Goal: Task Accomplishment & Management: Manage account settings

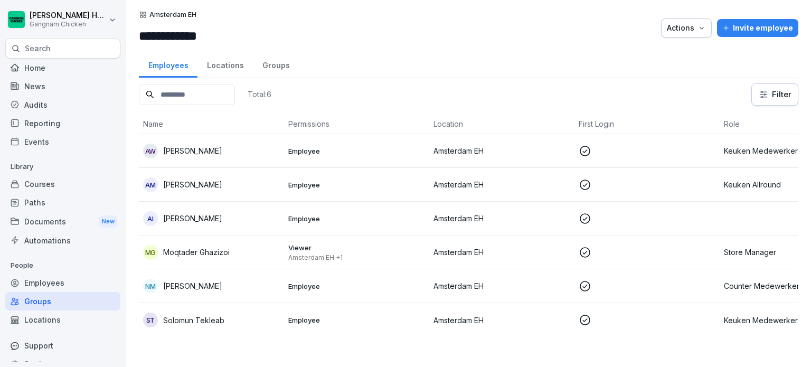
click at [166, 98] on input at bounding box center [187, 94] width 96 height 21
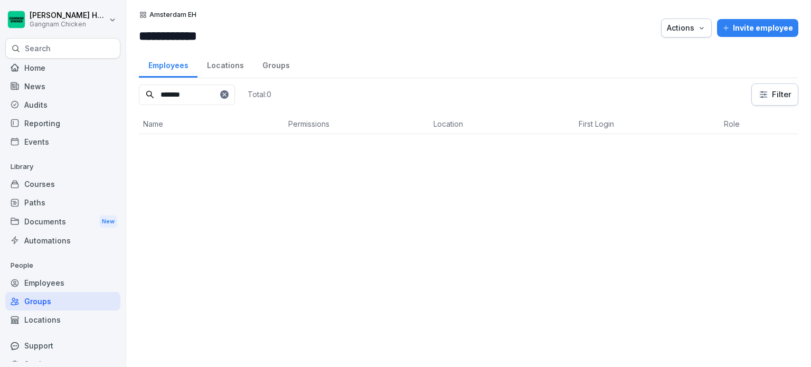
type input "*******"
click at [53, 181] on div "Courses" at bounding box center [62, 184] width 115 height 18
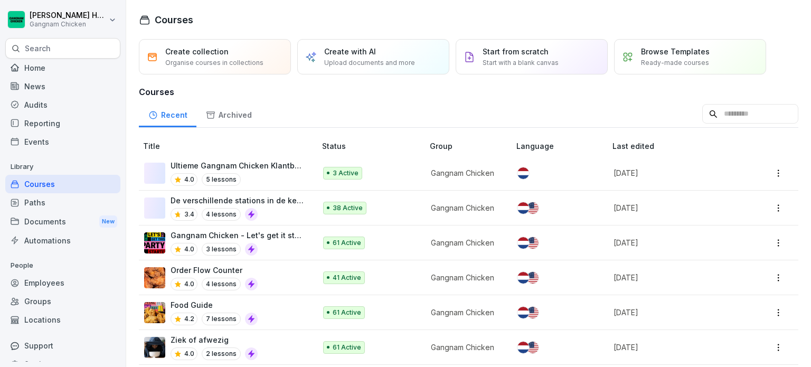
click at [51, 200] on div "Paths" at bounding box center [62, 202] width 115 height 18
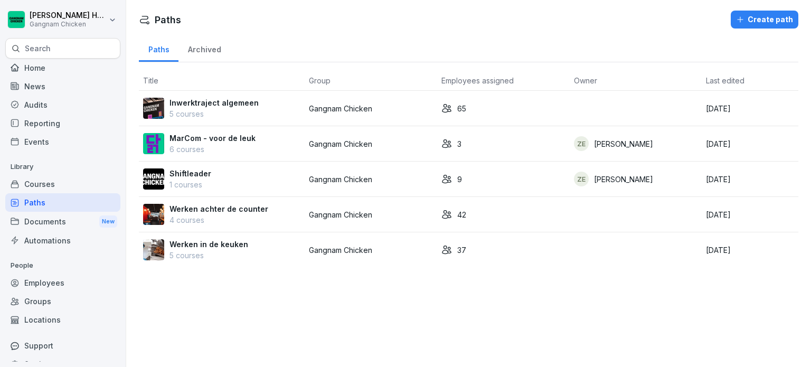
click at [262, 106] on div "Inwerktraject algemeen 5 courses" at bounding box center [221, 108] width 157 height 22
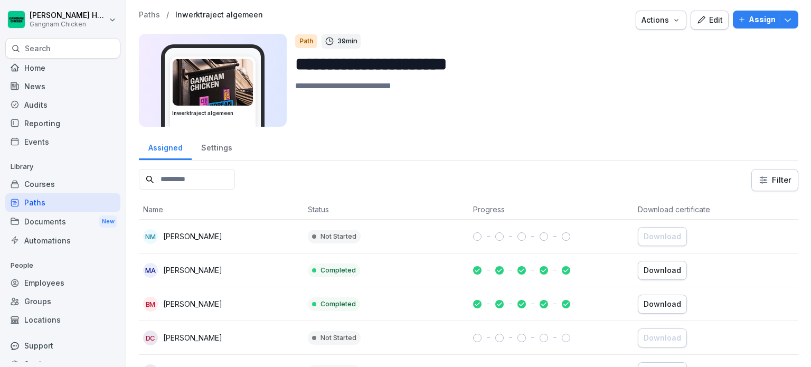
click at [762, 24] on p "Assign" at bounding box center [762, 20] width 27 height 12
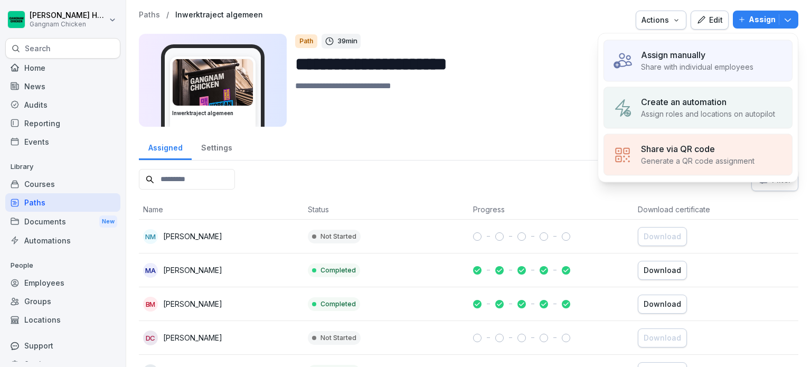
click at [653, 55] on p "Assign manually" at bounding box center [673, 55] width 64 height 13
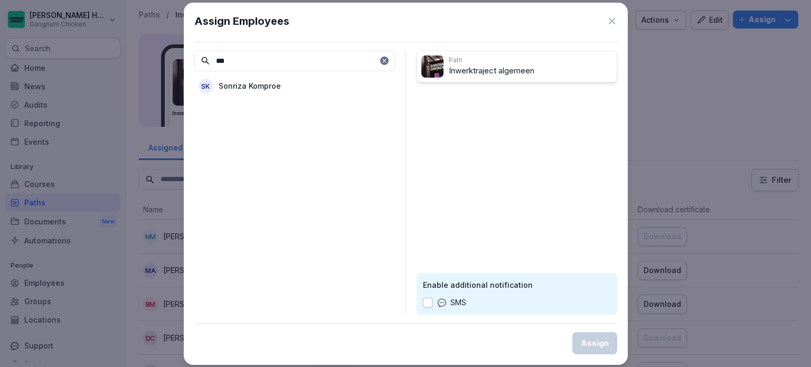
type input "***"
click at [351, 84] on div "SK Sonriza Komproe" at bounding box center [294, 86] width 201 height 19
click at [429, 303] on button "button" at bounding box center [428, 303] width 10 height 10
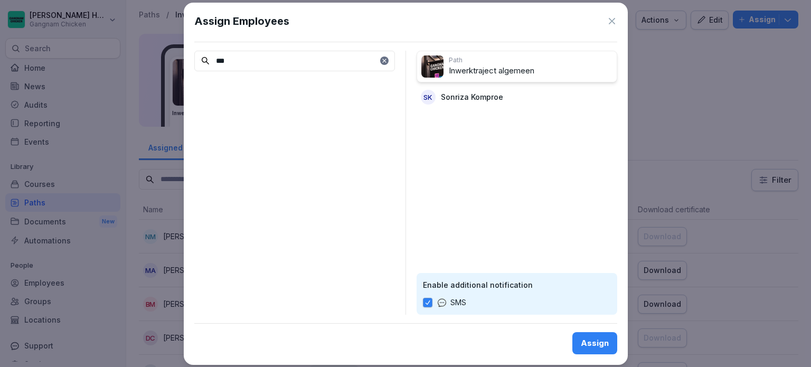
click at [586, 344] on div "Assign" at bounding box center [595, 343] width 28 height 12
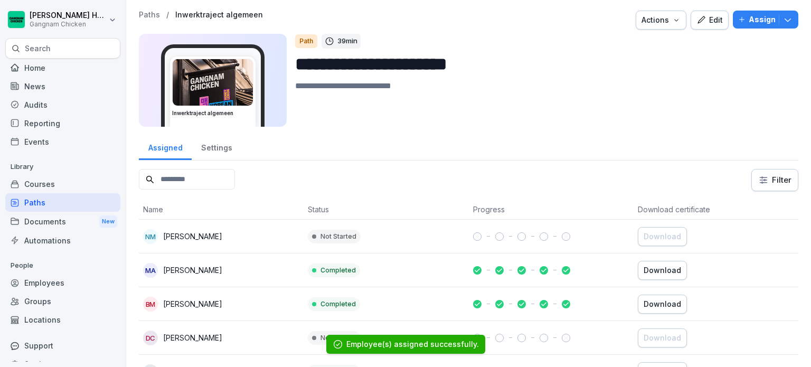
click at [38, 205] on div "Paths" at bounding box center [62, 202] width 115 height 18
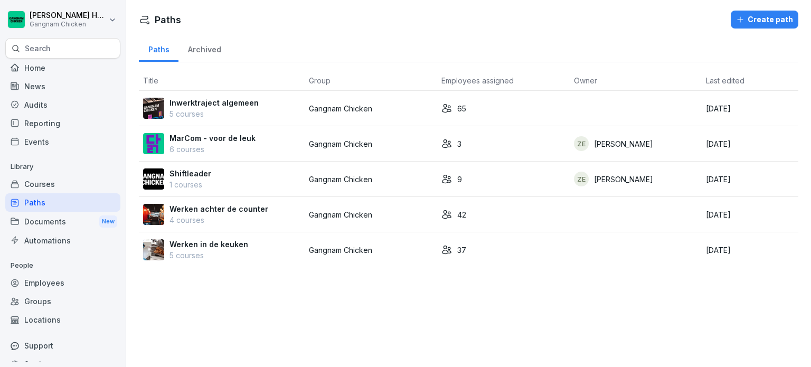
click at [238, 204] on p "Werken achter de counter" at bounding box center [218, 208] width 99 height 11
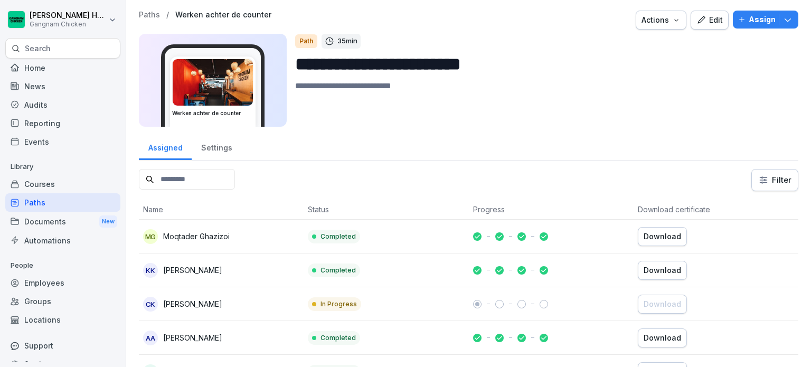
click at [235, 178] on input at bounding box center [187, 179] width 96 height 21
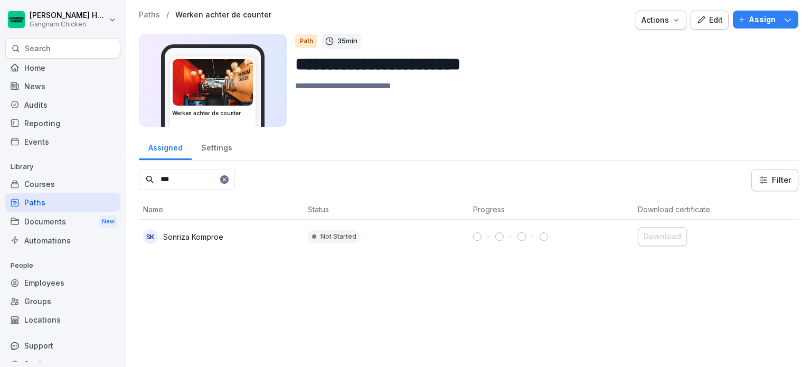
type input "***"
click at [248, 233] on div "SK Sonriza Komproe" at bounding box center [221, 236] width 156 height 15
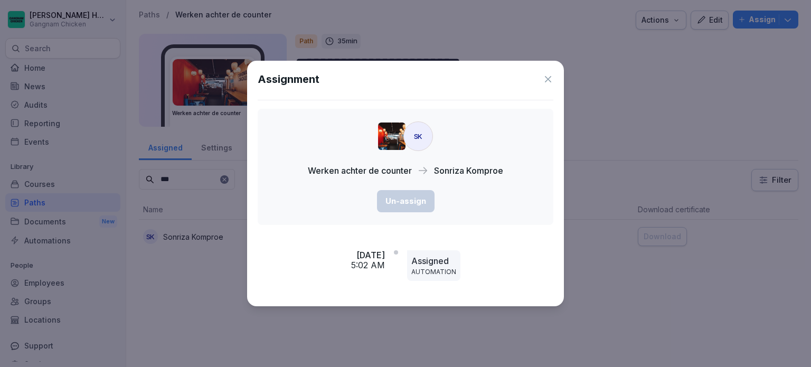
click at [555, 80] on div "Assignment SK Werken achter de counter Sonriza Komproe Un-assign Wed, Aug 6, 20…" at bounding box center [405, 183] width 317 height 245
click at [546, 77] on icon at bounding box center [548, 79] width 11 height 11
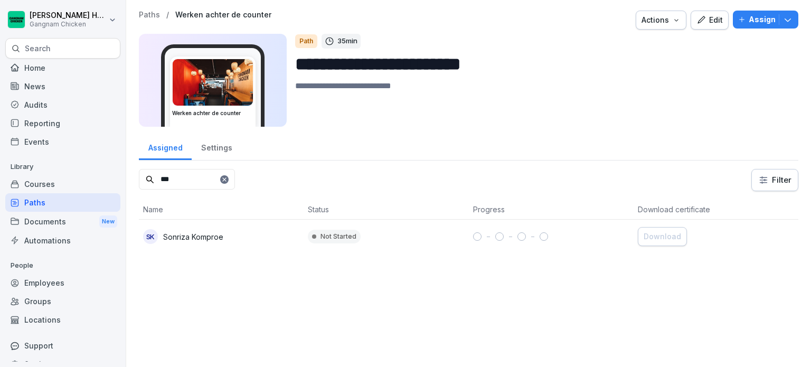
click at [760, 16] on p "Assign" at bounding box center [762, 20] width 27 height 12
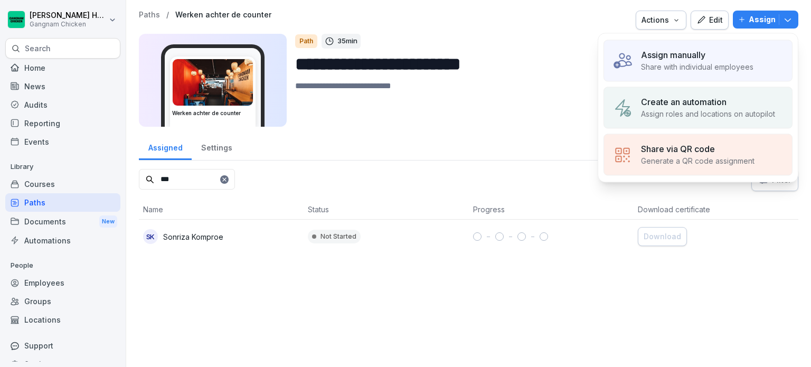
click at [684, 55] on p "Assign manually" at bounding box center [673, 55] width 64 height 13
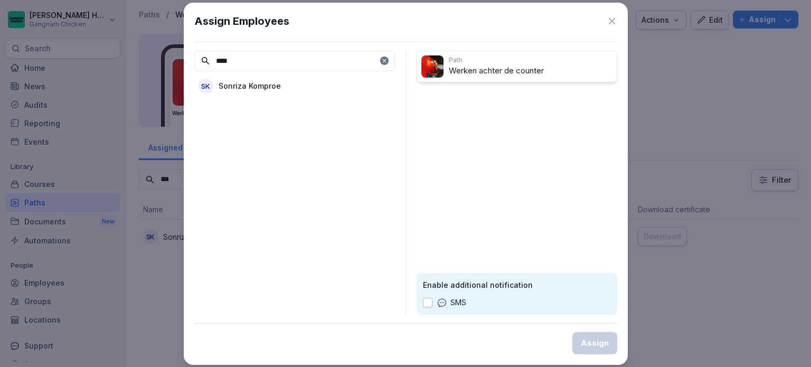
type input "****"
click at [325, 89] on div "SK Sonriza Komproe" at bounding box center [294, 86] width 201 height 19
click at [428, 305] on button "button" at bounding box center [428, 303] width 10 height 10
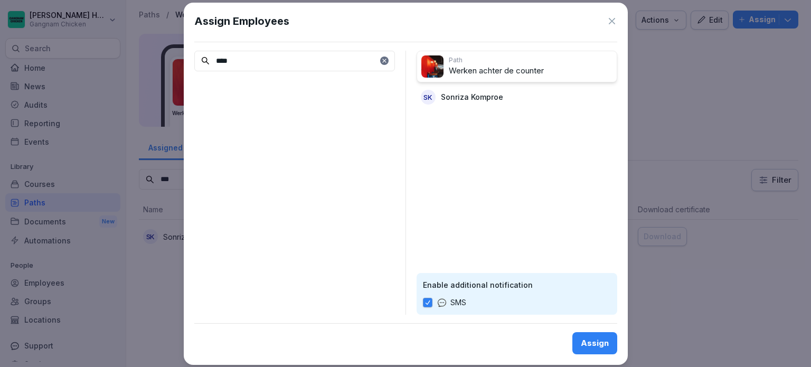
click at [594, 345] on div "Assign" at bounding box center [595, 343] width 28 height 12
